Goal: Task Accomplishment & Management: Use online tool/utility

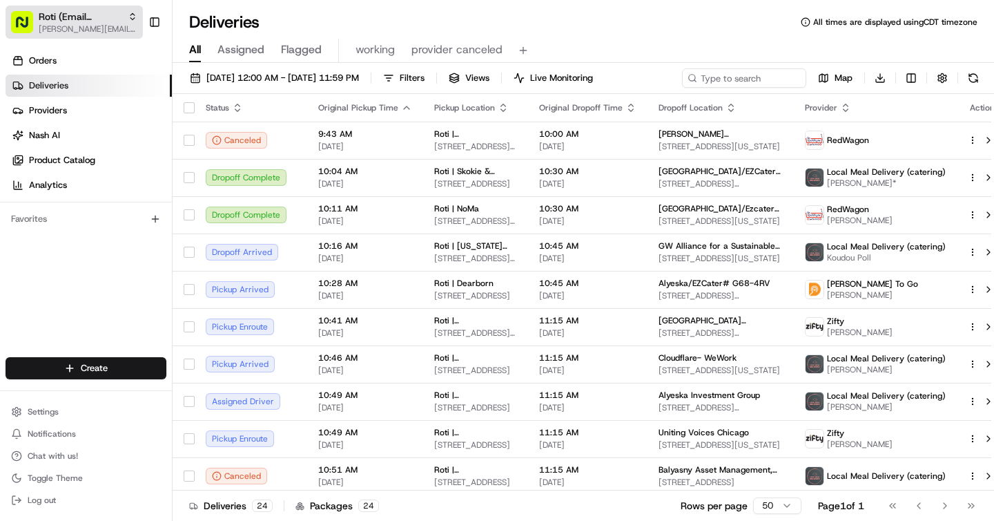
click at [88, 26] on span "[PERSON_NAME][EMAIL_ADDRESS][DOMAIN_NAME]" at bounding box center [88, 28] width 99 height 11
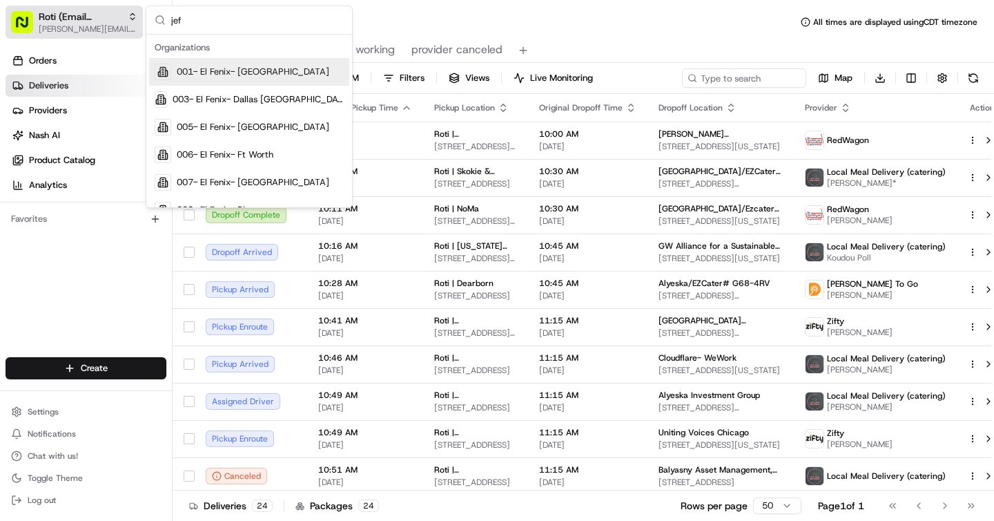
type input "[PERSON_NAME]"
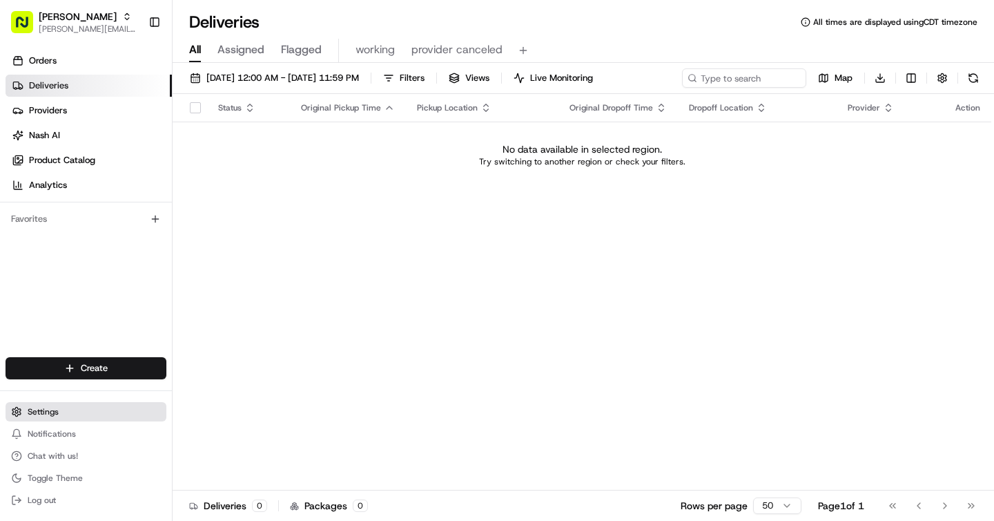
click at [68, 416] on button "Settings" at bounding box center [86, 411] width 161 height 19
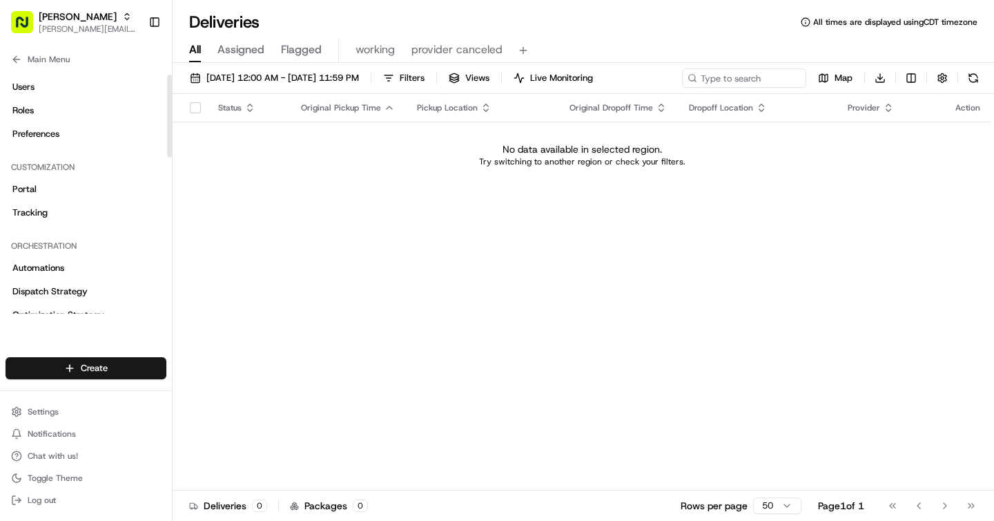
scroll to position [46, 0]
click at [93, 289] on link "Dispatch Strategy" at bounding box center [86, 290] width 161 height 22
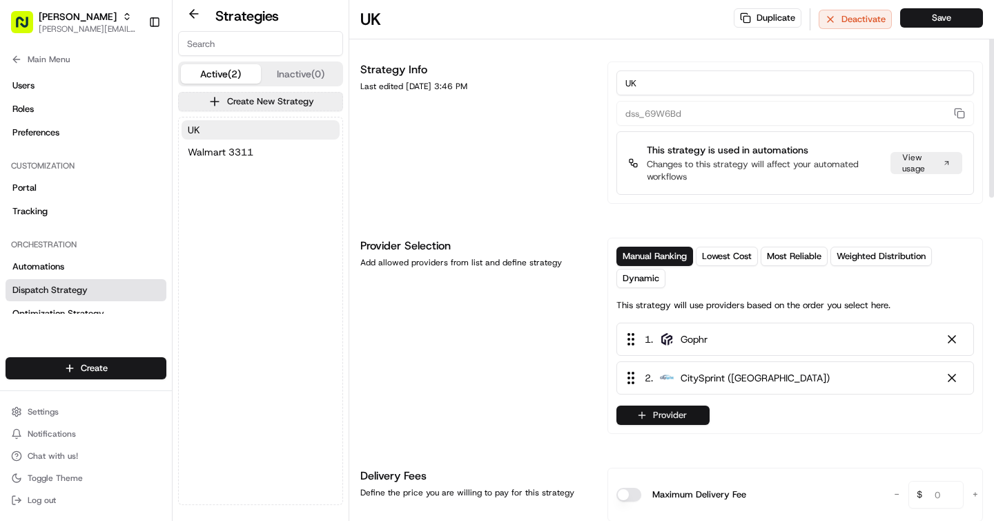
click at [677, 414] on button "Provider" at bounding box center [663, 414] width 93 height 19
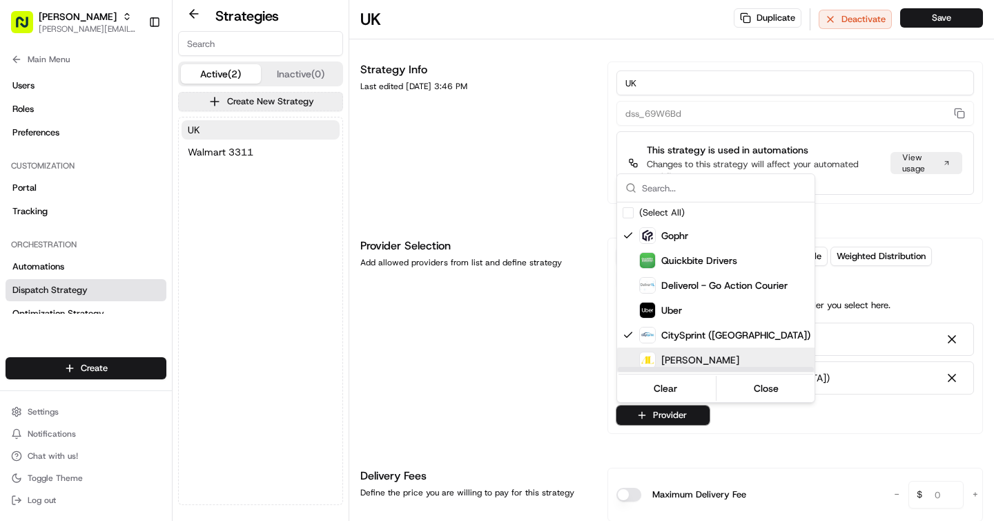
click at [692, 358] on span "[PERSON_NAME]" at bounding box center [701, 360] width 78 height 14
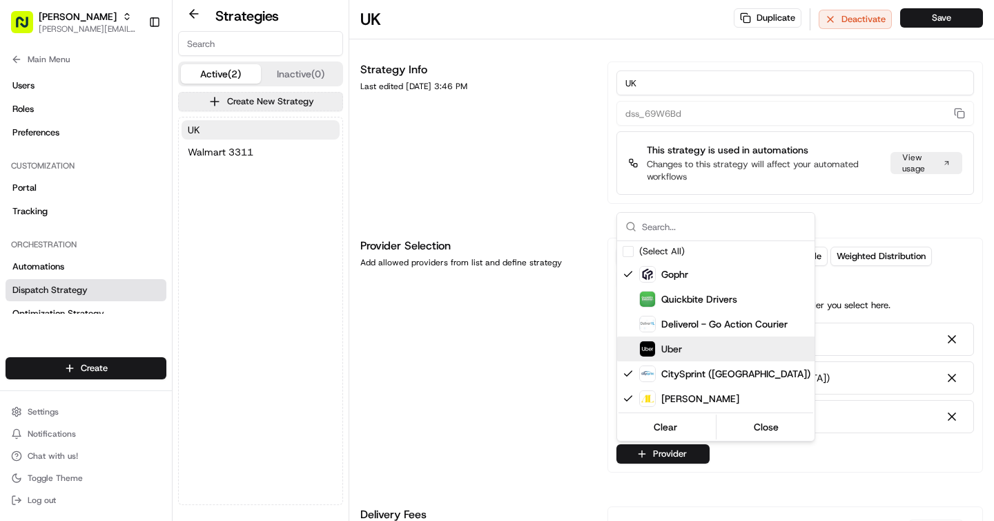
click at [913, 438] on html "[PERSON_NAME] [PERSON_NAME][EMAIL_ADDRESS][DOMAIN_NAME] Toggle Sidebar Orders D…" at bounding box center [497, 260] width 994 height 521
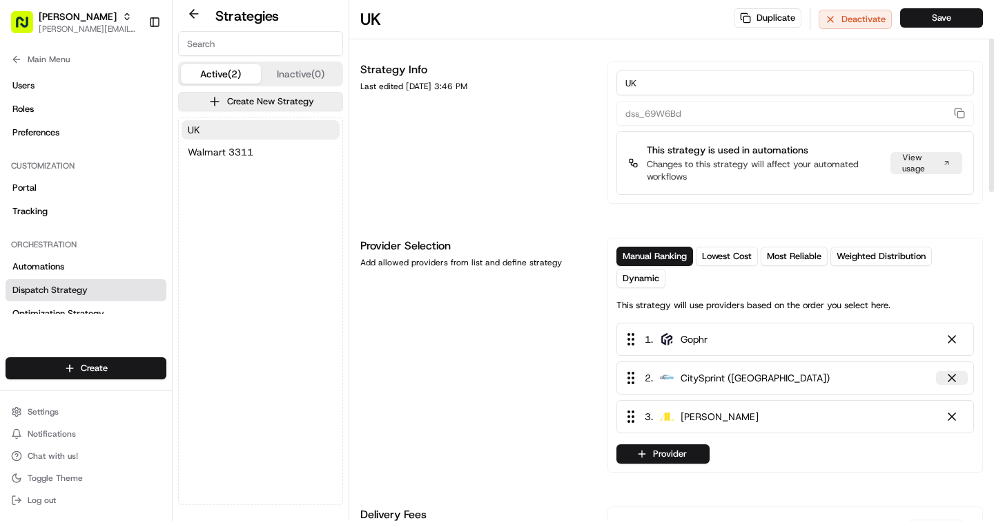
click at [956, 381] on div at bounding box center [952, 378] width 14 height 14
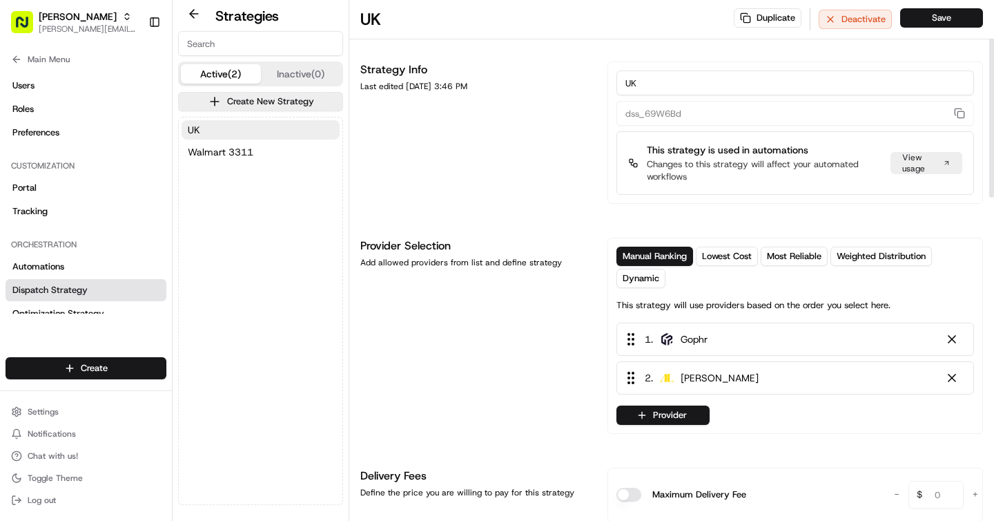
click at [956, 347] on div "1 . Gophr" at bounding box center [796, 338] width 358 height 33
click at [952, 340] on div at bounding box center [952, 339] width 14 height 14
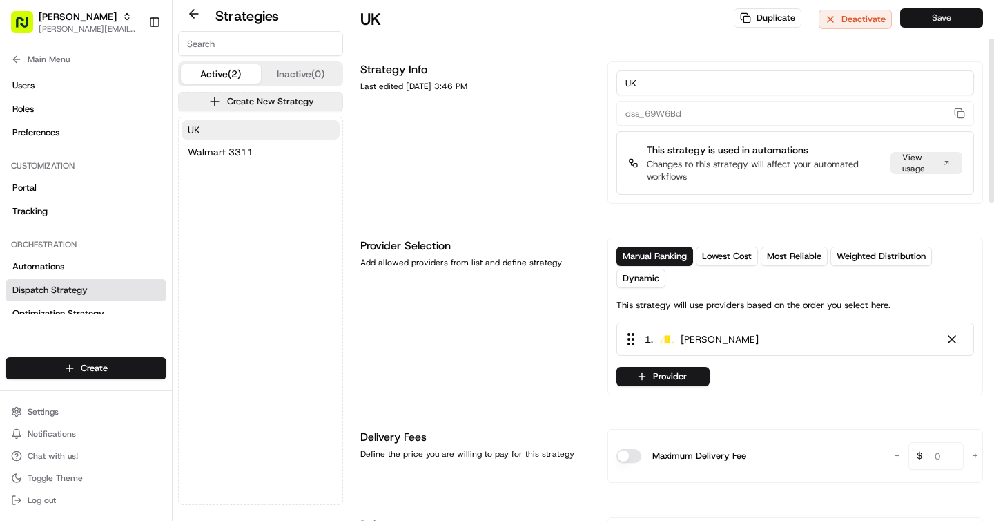
click at [942, 21] on button "Save" at bounding box center [941, 17] width 83 height 19
click at [119, 369] on html "[PERSON_NAME] [PERSON_NAME][EMAIL_ADDRESS][DOMAIN_NAME] Toggle Sidebar Orders D…" at bounding box center [497, 260] width 994 height 521
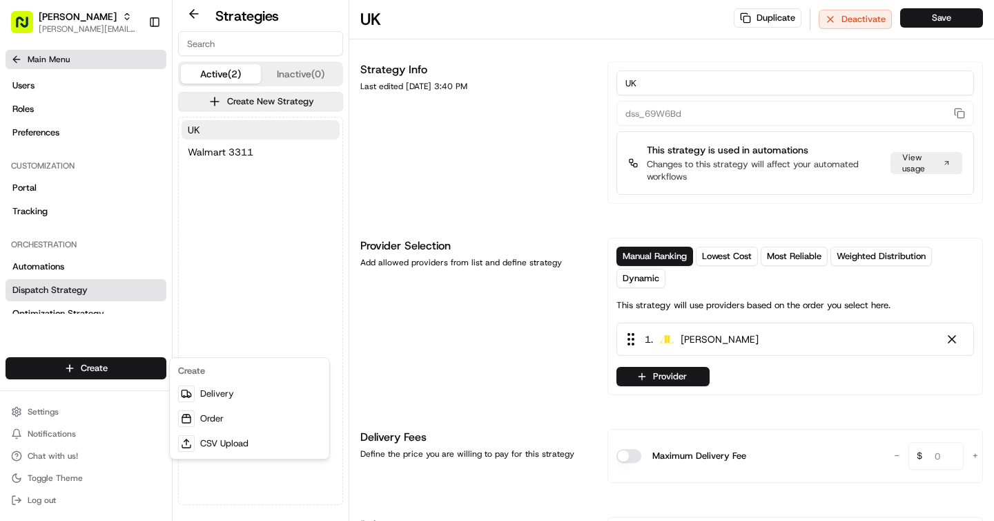
click at [17, 61] on html "[PERSON_NAME] [PERSON_NAME][EMAIL_ADDRESS][DOMAIN_NAME] Toggle Sidebar Orders D…" at bounding box center [497, 260] width 994 height 521
click at [17, 61] on icon at bounding box center [16, 59] width 11 height 11
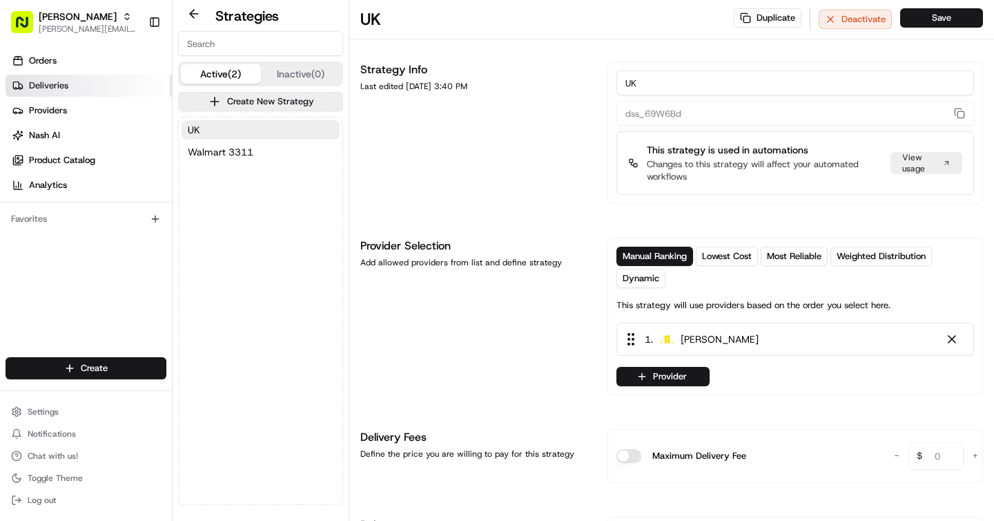
click at [63, 85] on span "Deliveries" at bounding box center [48, 85] width 39 height 12
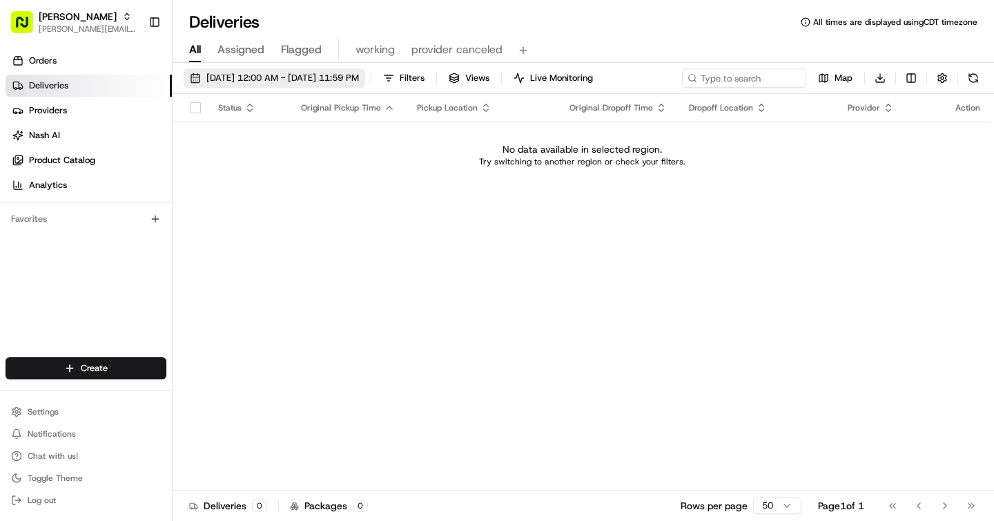
click at [359, 75] on span "[DATE] 12:00 AM - [DATE] 11:59 PM" at bounding box center [282, 78] width 153 height 12
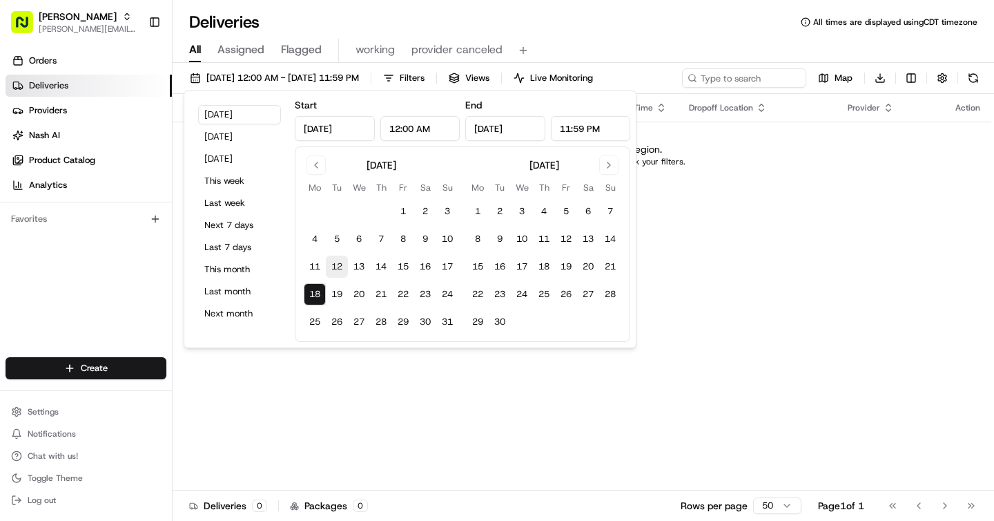
click at [337, 262] on button "12" at bounding box center [337, 266] width 22 height 22
type input "[DATE]"
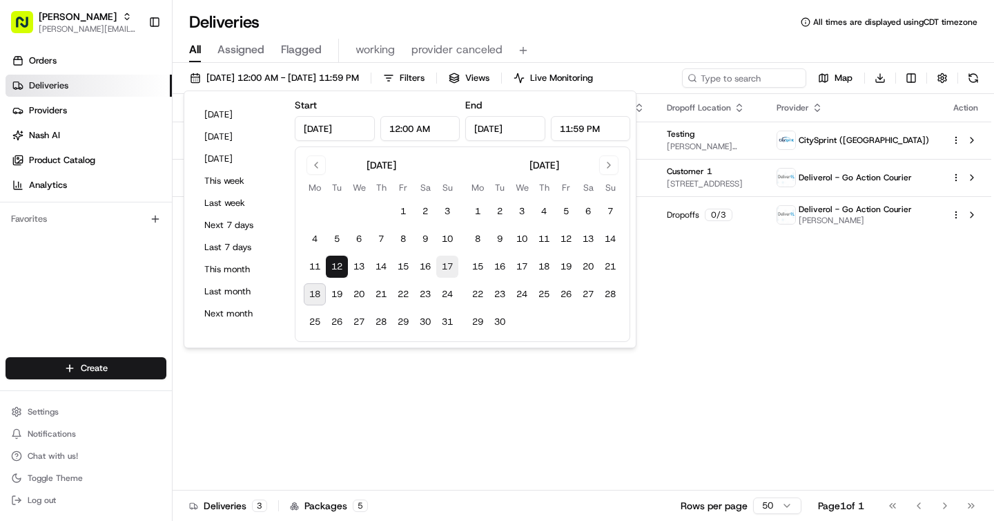
click at [444, 265] on button "17" at bounding box center [447, 266] width 22 height 22
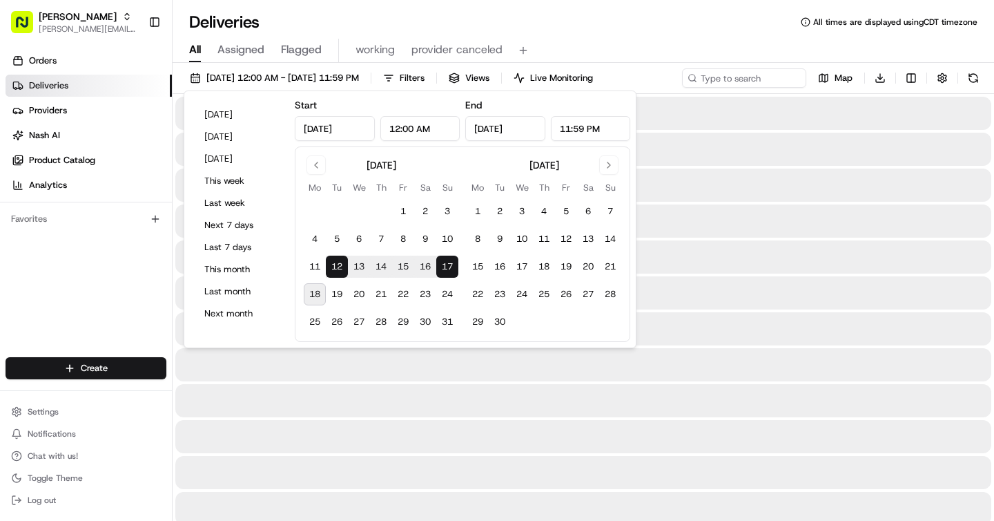
type input "[DATE]"
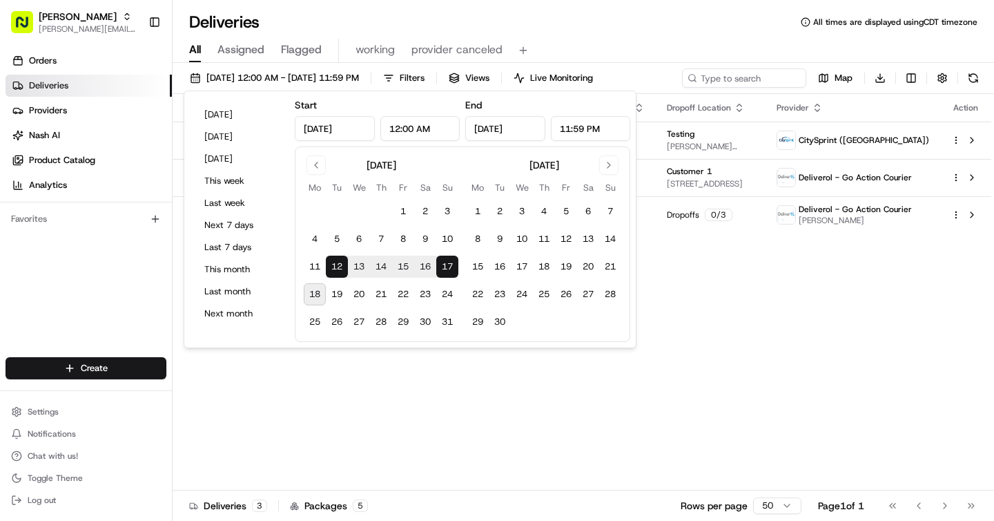
click at [619, 430] on div "Status Original Pickup Time Pickup Location Original Dropoff Time Dropoff Locat…" at bounding box center [582, 292] width 819 height 396
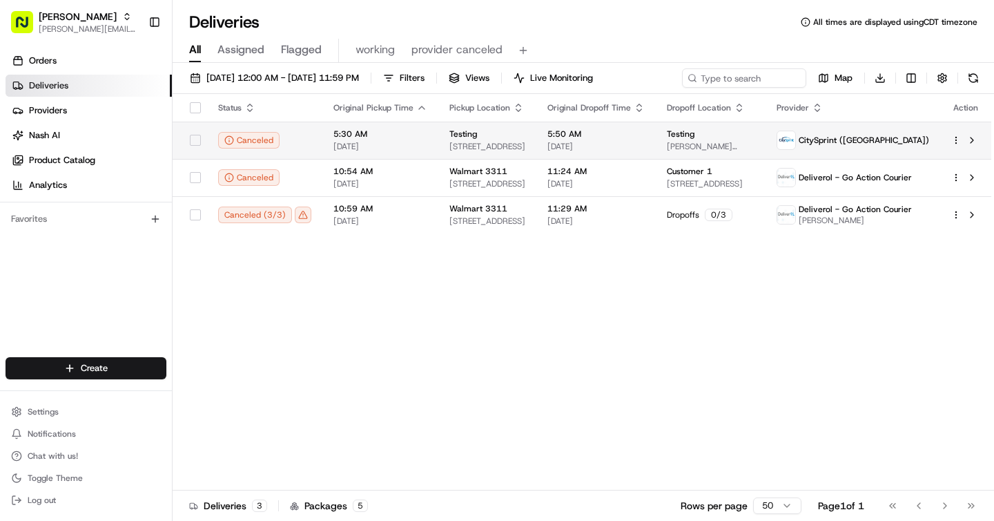
click at [956, 138] on html "[PERSON_NAME] [PERSON_NAME][EMAIL_ADDRESS][DOMAIN_NAME] Toggle Sidebar Orders D…" at bounding box center [497, 260] width 994 height 521
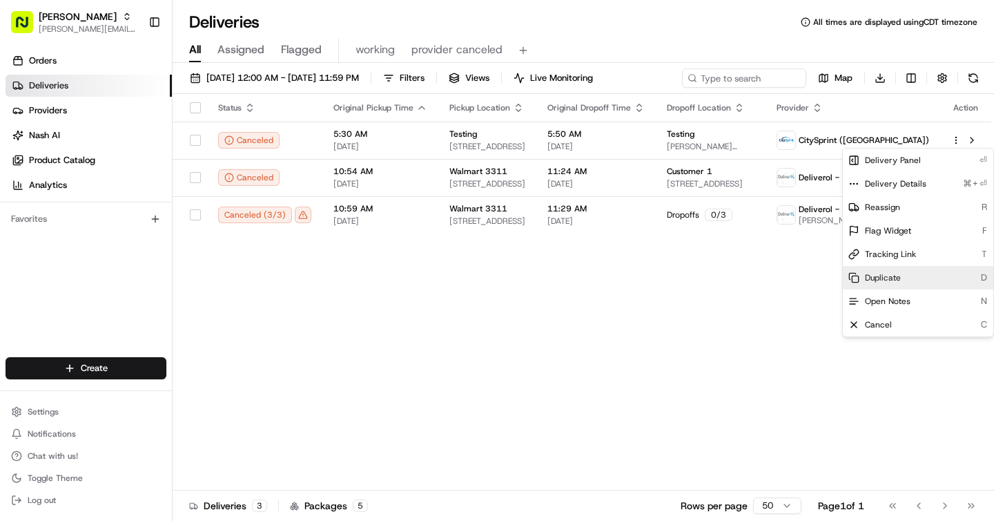
click at [897, 278] on span "Duplicate" at bounding box center [883, 277] width 36 height 11
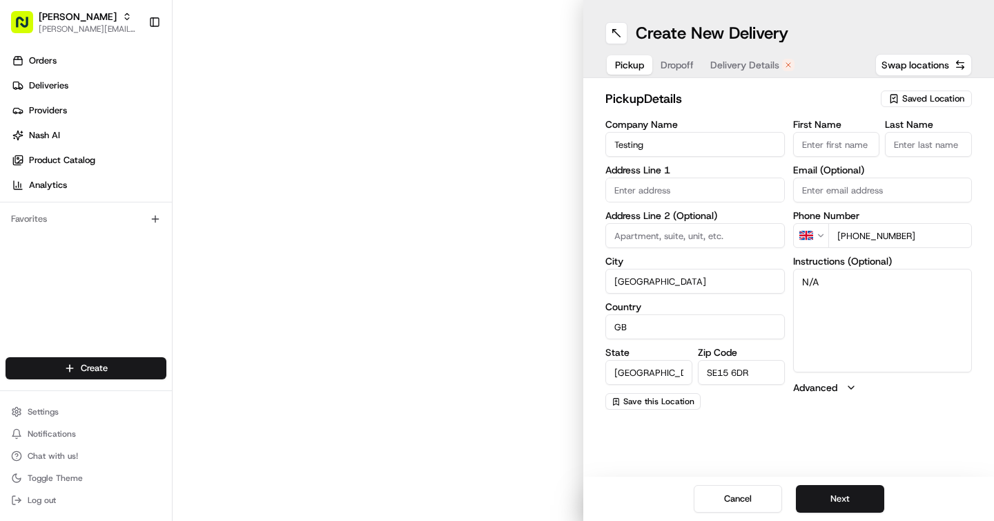
type input "1 E Surrey Grove"
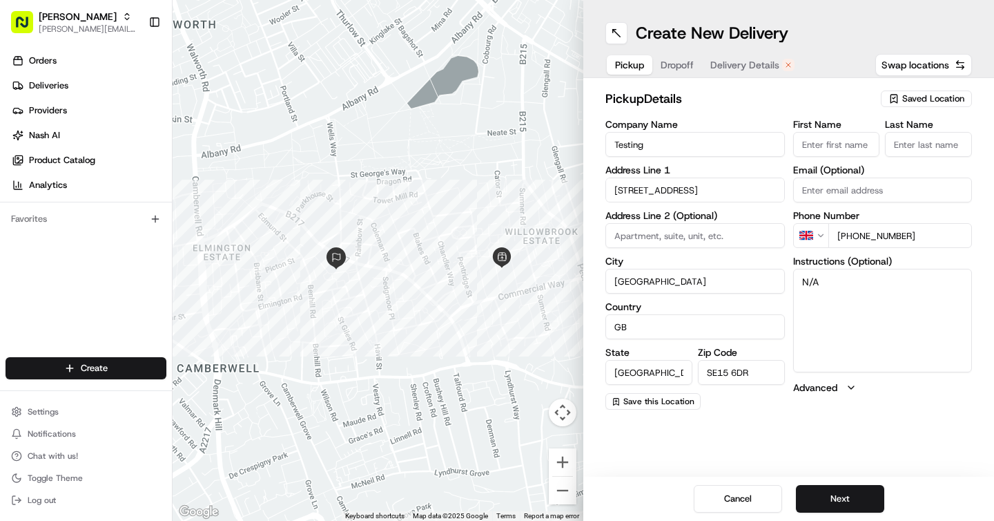
click at [742, 66] on span "Delivery Details" at bounding box center [745, 65] width 69 height 14
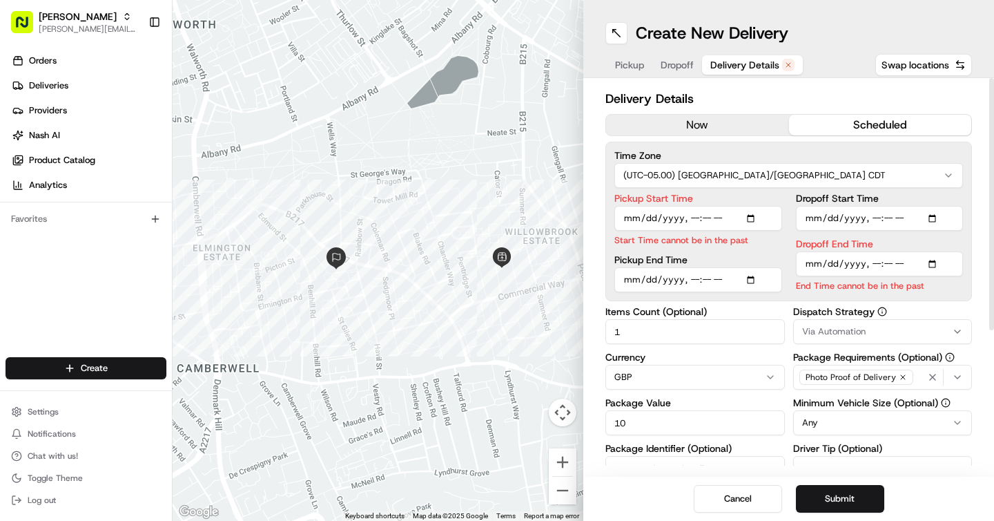
click at [758, 220] on input "Pickup Start Time" at bounding box center [699, 218] width 168 height 25
type input "2025-08-19T00:30"
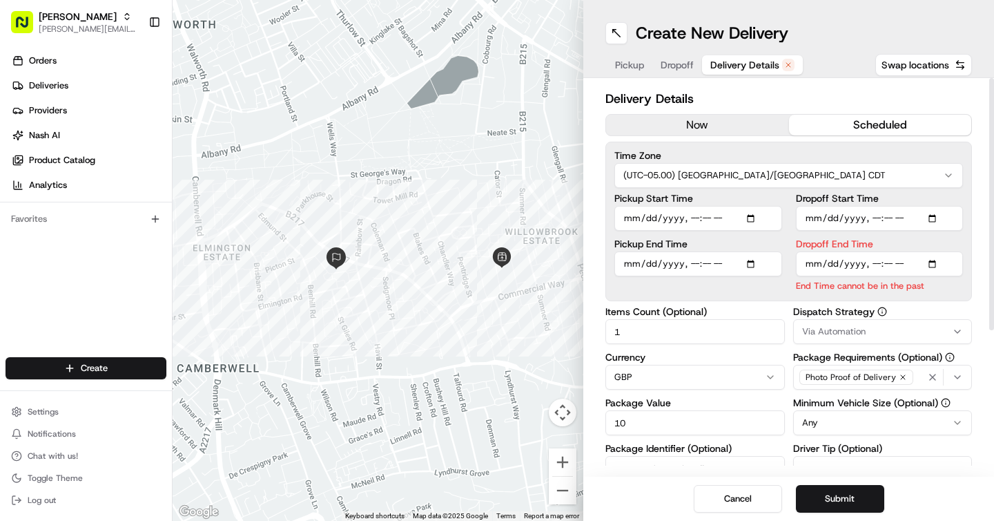
click at [986, 405] on div "Delivery Details now scheduled Time Zone (UTC-05.00) America/Chicago CDT Pickup…" at bounding box center [788, 277] width 411 height 398
click at [810, 262] on input "Dropoff End Time" at bounding box center [880, 263] width 168 height 25
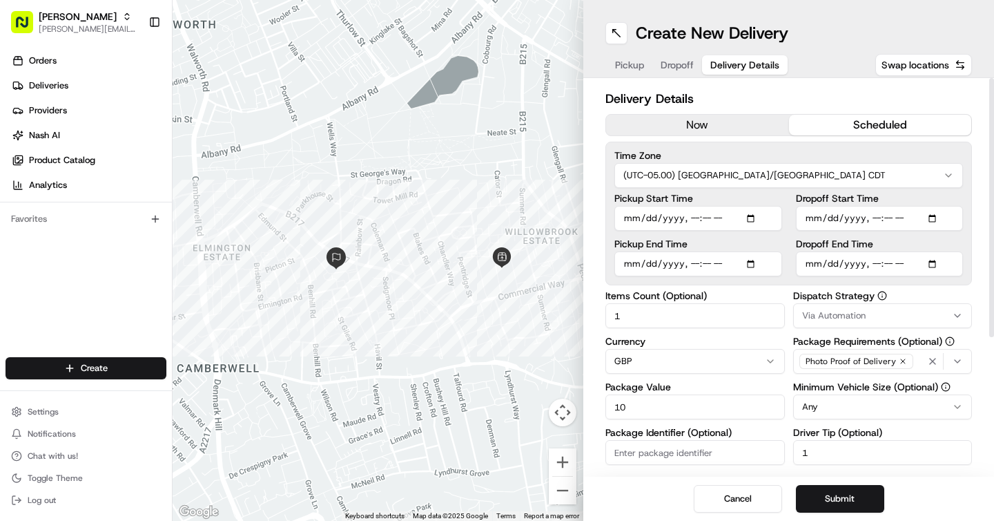
click at [693, 175] on html "Jeff Test jeff@usenash.com Toggle Sidebar Orders Deliveries Providers Nash AI P…" at bounding box center [497, 260] width 994 height 521
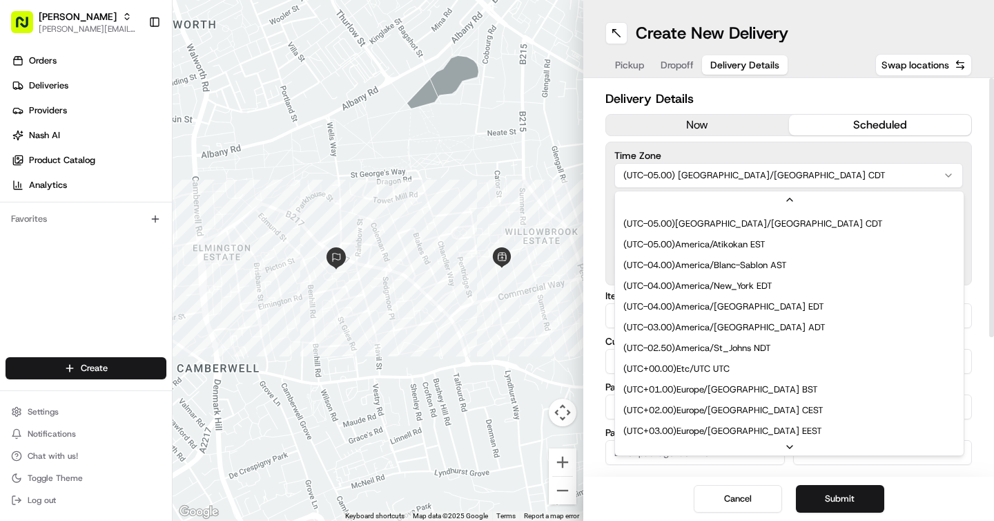
scroll to position [226, 0]
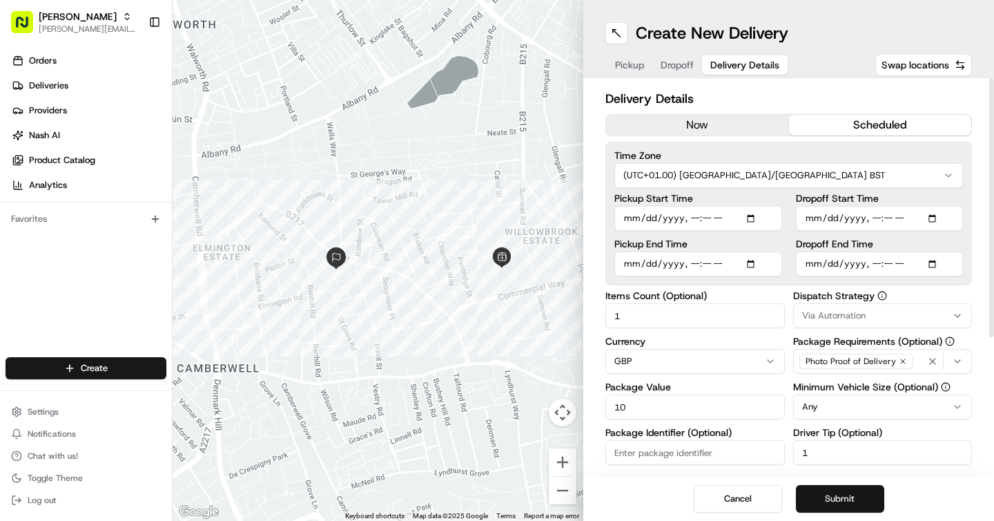
click at [849, 494] on button "Submit" at bounding box center [840, 499] width 88 height 28
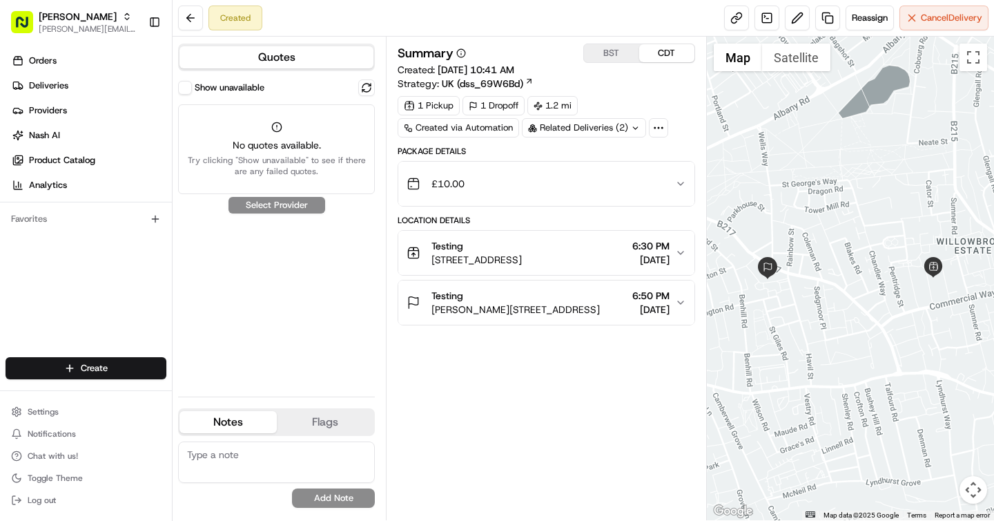
click at [191, 81] on div "Show unavailable" at bounding box center [221, 88] width 86 height 14
click at [183, 88] on button "Show unavailable" at bounding box center [185, 88] width 14 height 14
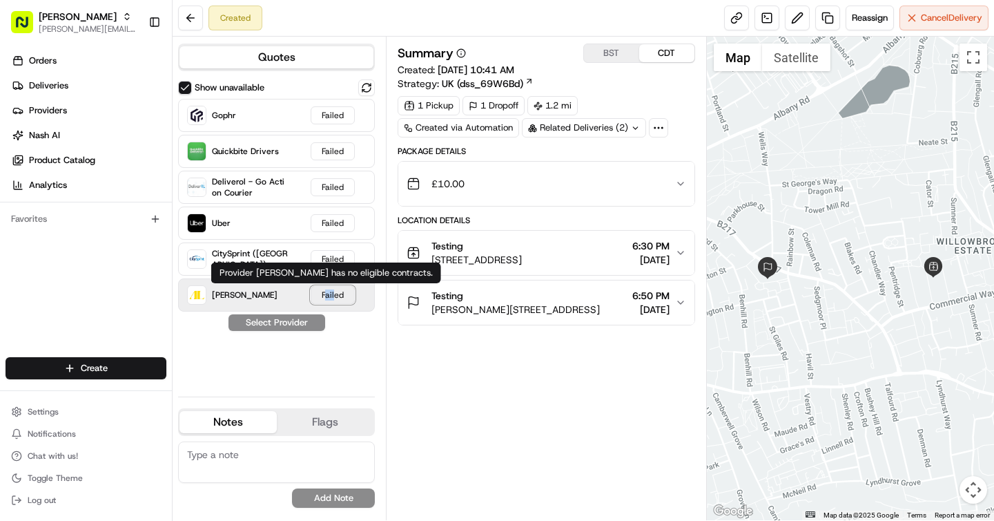
drag, startPoint x: 334, startPoint y: 300, endPoint x: 311, endPoint y: 300, distance: 22.8
click at [318, 300] on div "Failed" at bounding box center [333, 295] width 44 height 18
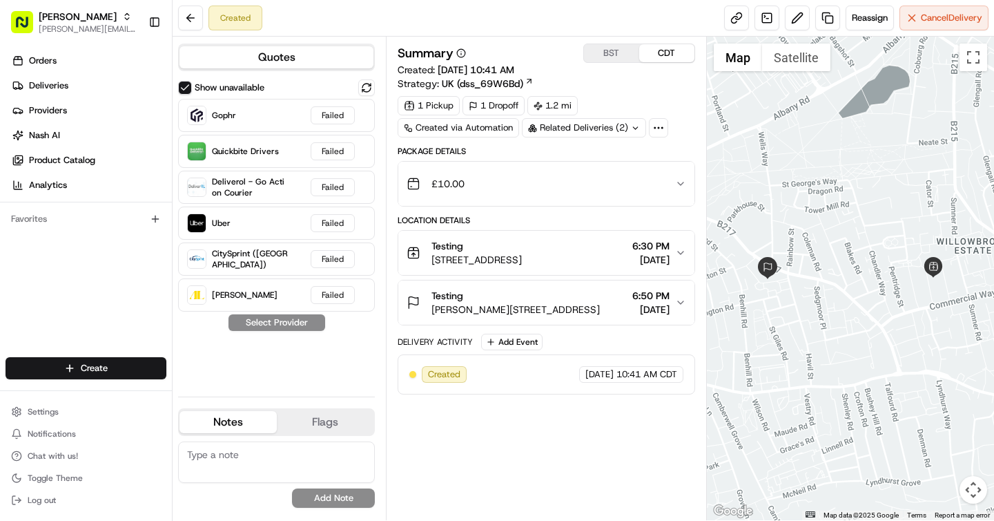
click at [354, 343] on div "Show unavailable Gophr Failed Quickbite Drivers Failed Deliverol - Go Action Co…" at bounding box center [276, 232] width 197 height 306
click at [363, 83] on button at bounding box center [366, 87] width 17 height 17
click at [369, 83] on button at bounding box center [366, 87] width 17 height 17
click at [260, 357] on div "Show unavailable Gophr Failed Quickbite Drivers Failed Deliverol - Go Action Co…" at bounding box center [276, 232] width 197 height 306
click at [368, 88] on button at bounding box center [366, 87] width 17 height 17
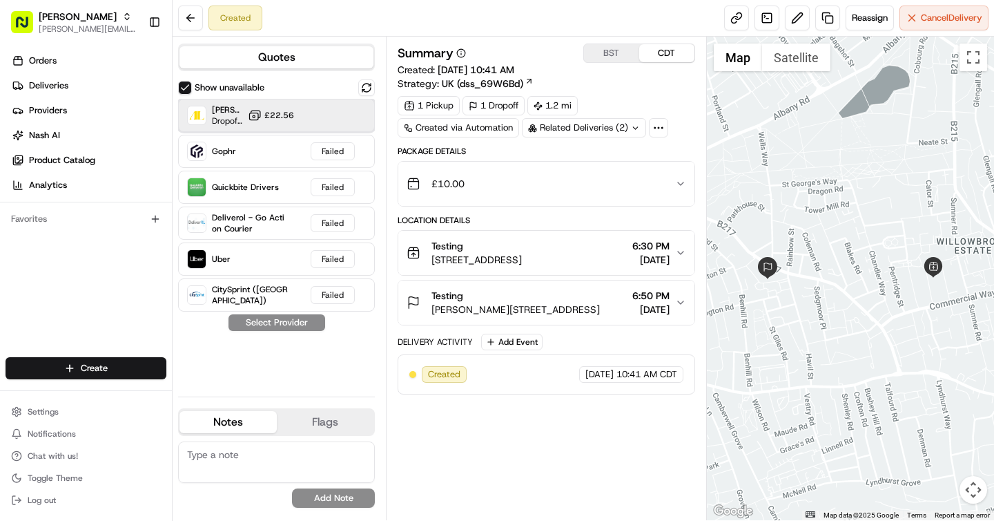
click at [320, 119] on div "Addison Lee Dropoff ETA - £22.56" at bounding box center [276, 115] width 197 height 33
click at [299, 321] on button "Assign Provider" at bounding box center [277, 322] width 98 height 17
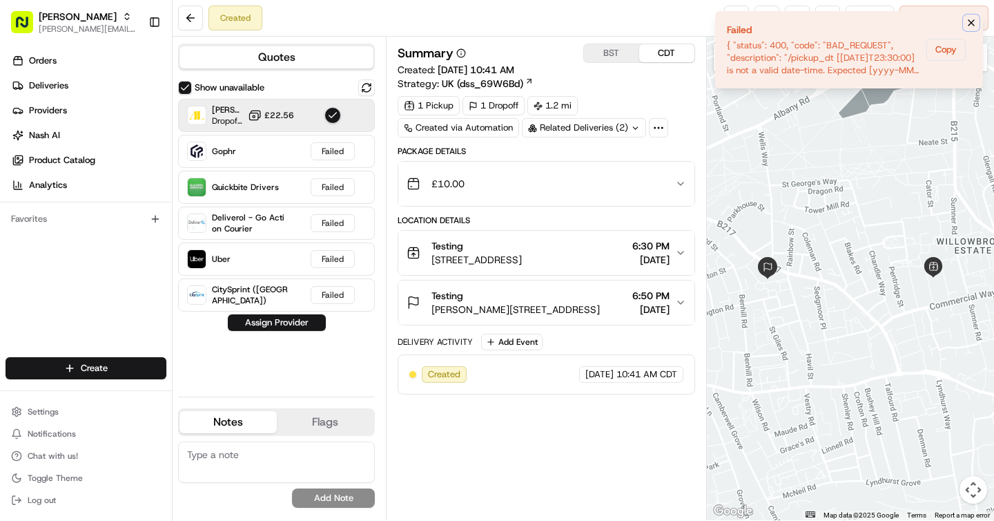
click at [974, 26] on icon "Notifications (F8)" at bounding box center [971, 22] width 11 height 11
